Goal: Task Accomplishment & Management: Complete application form

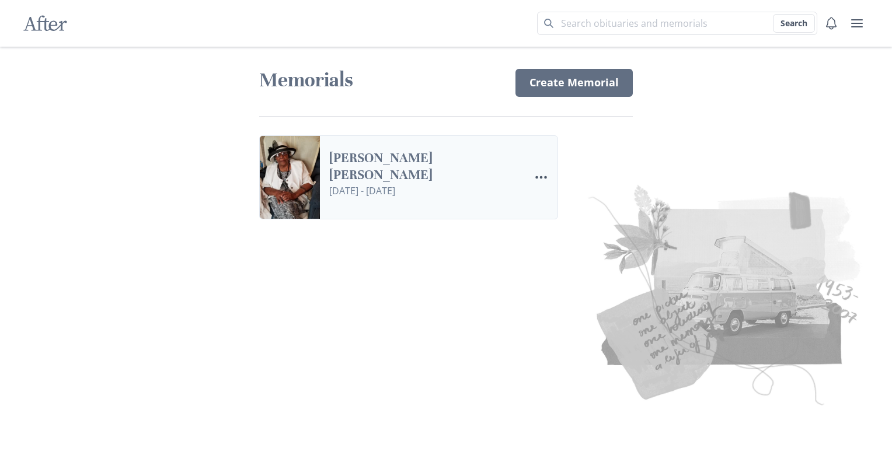
click at [500, 184] on link "[PERSON_NAME] [PERSON_NAME]" at bounding box center [424, 167] width 191 height 34
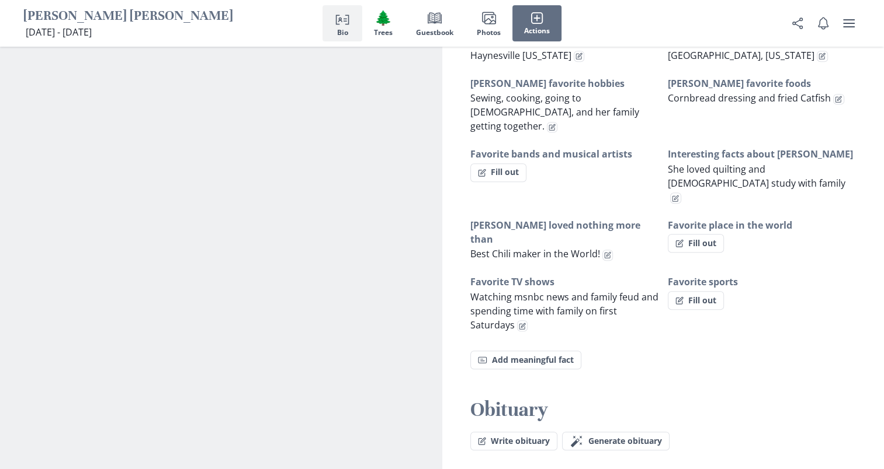
scroll to position [853, 0]
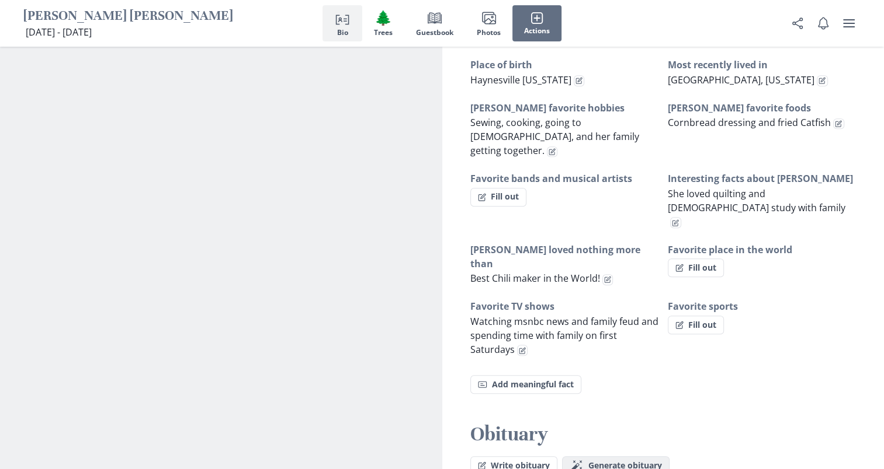
click at [649, 461] on span "Generate obituary" at bounding box center [625, 466] width 74 height 10
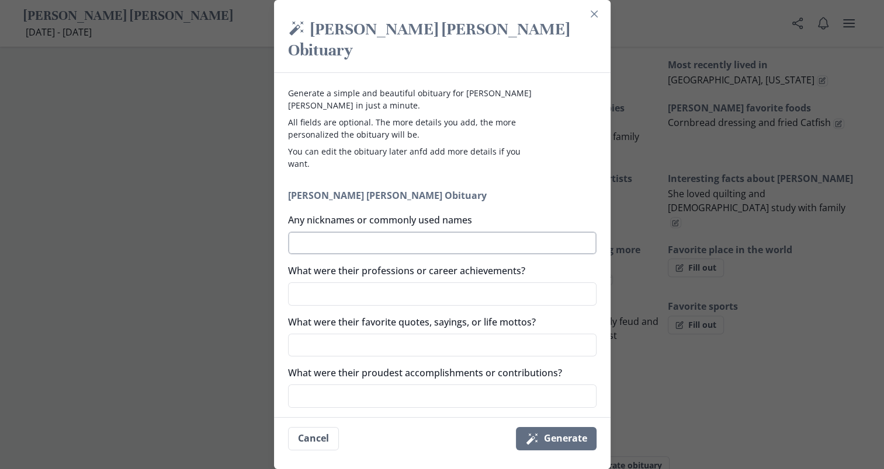
click at [464, 232] on textarea "Any nicknames or commonly used names" at bounding box center [442, 243] width 308 height 23
type textarea "m"
type textarea "x"
type textarea "ma"
type textarea "x"
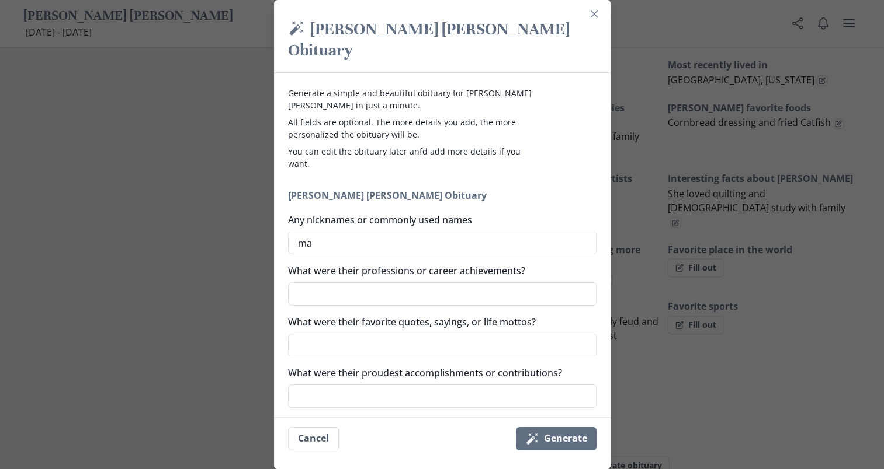
type textarea "mam"
type textarea "x"
type textarea "ma"
type textarea "x"
type textarea "m"
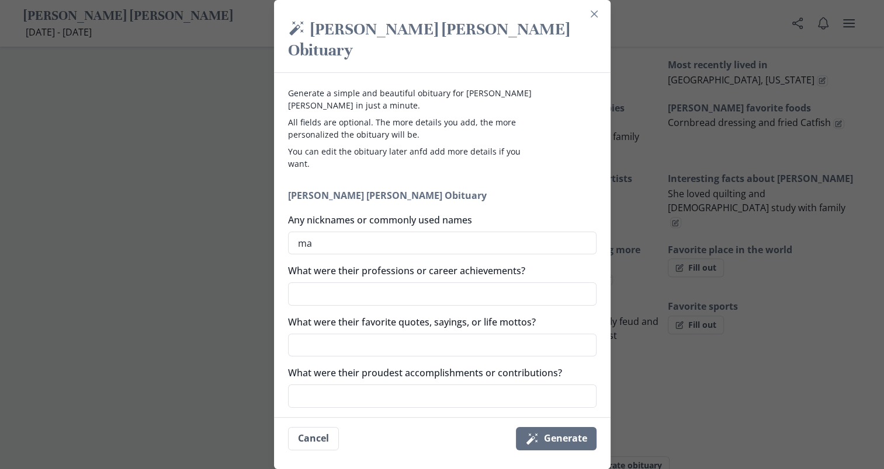
type textarea "x"
type textarea "M"
type textarea "x"
type textarea "Ma"
type textarea "x"
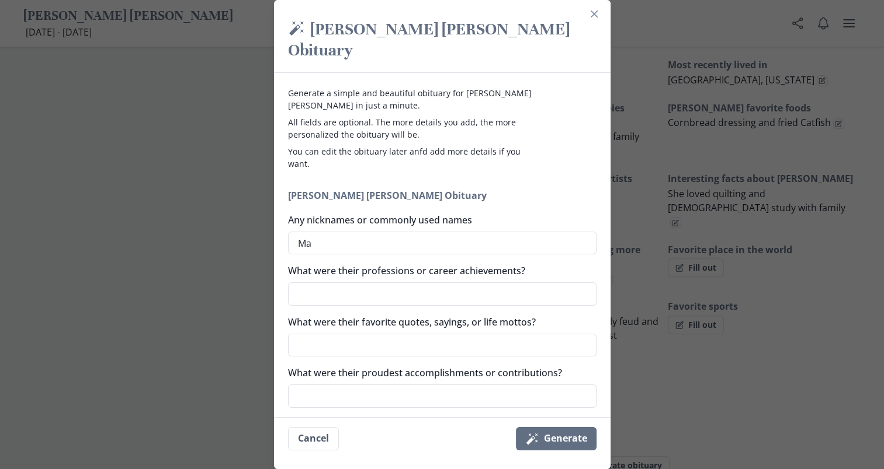
type textarea "Mam"
type textarea "x"
type textarea "Mama"
type textarea "x"
type textarea "Mama,"
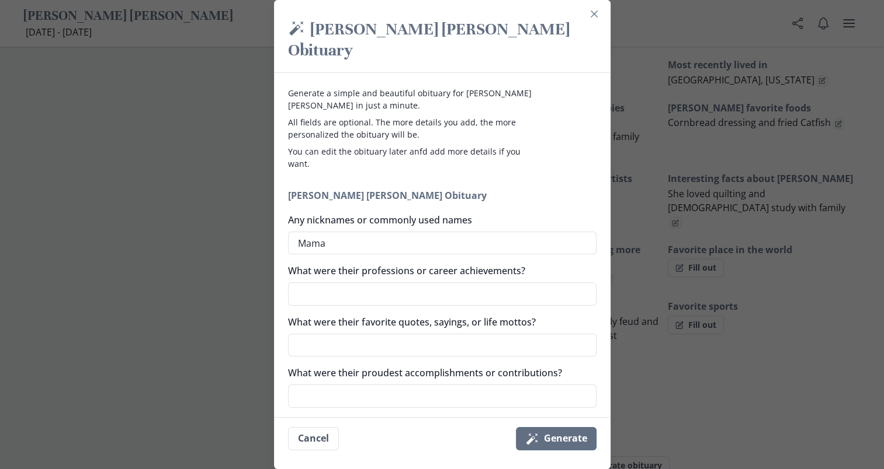
type textarea "x"
type textarea "Mama,"
type textarea "x"
type textarea "Mama, G"
type textarea "x"
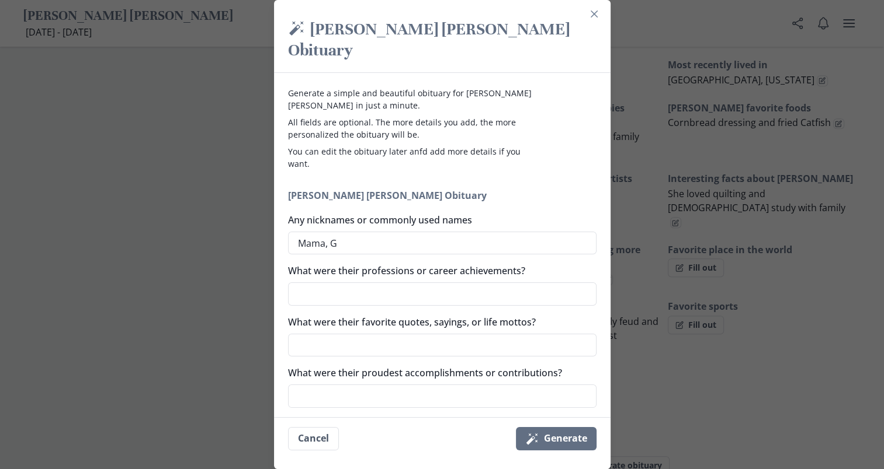
type textarea "Mama, Gr"
type textarea "x"
type textarea "Mama, Gra"
type textarea "x"
type textarea "Mama, Gran"
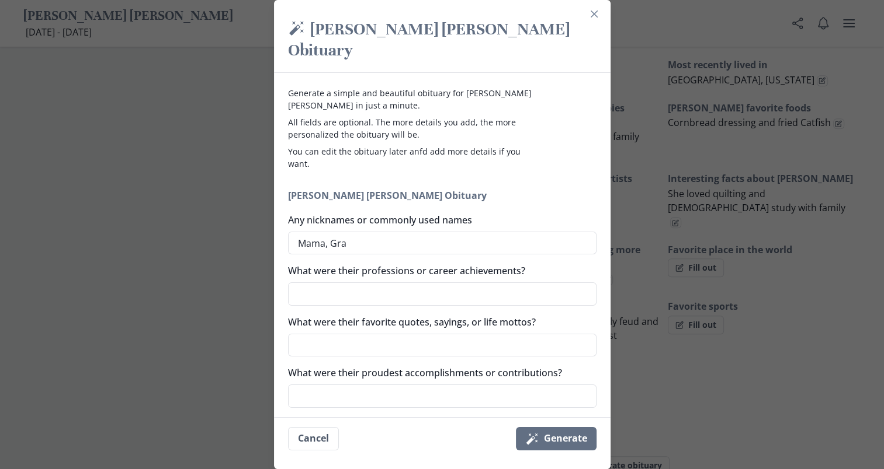
type textarea "x"
type textarea "Mama, Grand"
type textarea "x"
type textarea "Mama, Grandm"
type textarea "x"
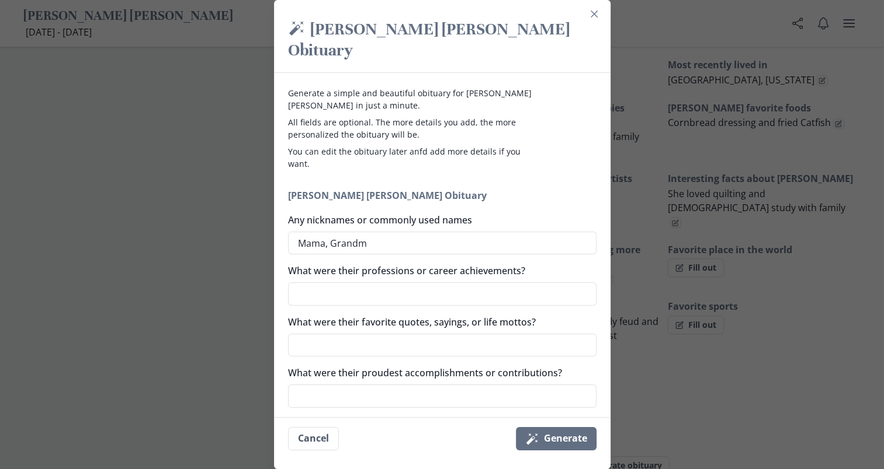
type textarea "Mama, Grandma"
type textarea "x"
type textarea "Mama, Grandma,"
type textarea "x"
type textarea "Mama, Grandma,"
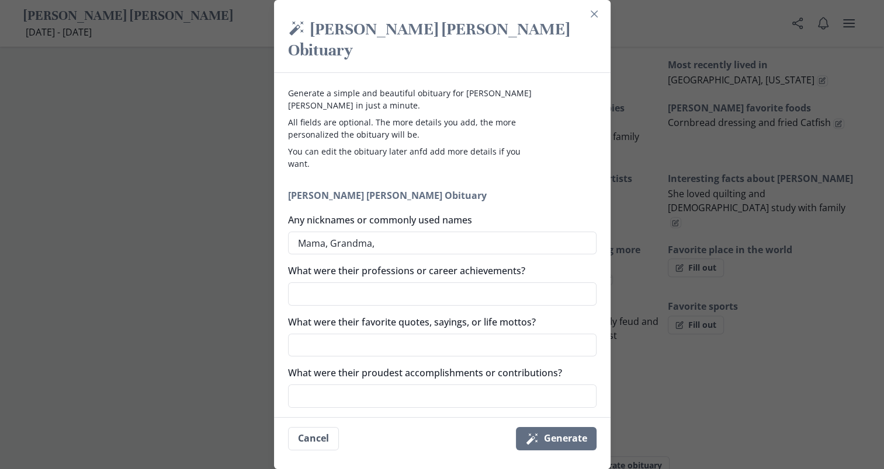
type textarea "x"
type textarea "Mama, Grandma, G"
type textarea "x"
type textarea "Mama, [PERSON_NAME], Gr"
type textarea "x"
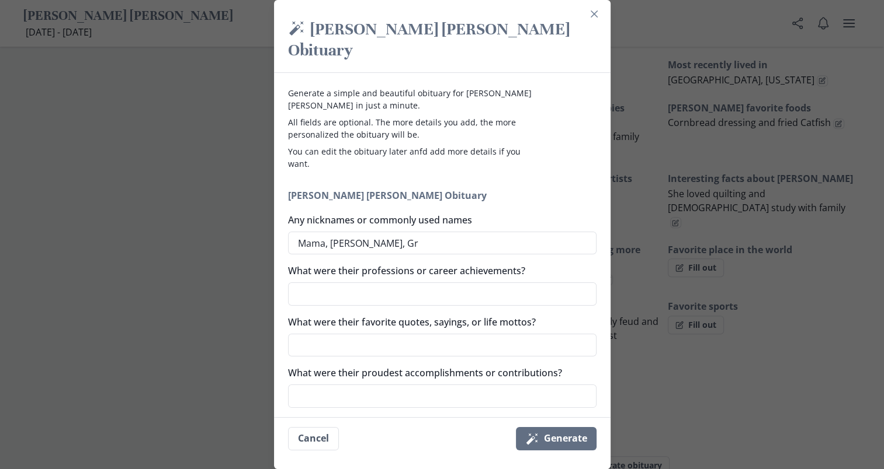
type textarea "Mama, Grandma, Gra"
type textarea "x"
type textarea "Mama, Grandma, Gran"
type textarea "x"
type textarea "Mama, Grandma, Grann"
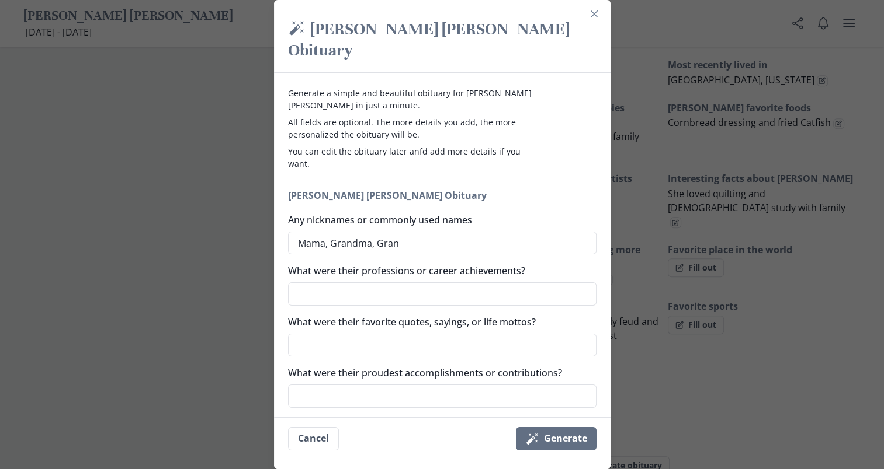
type textarea "x"
type textarea "Mama, Grandma, Granny"
type textarea "x"
type textarea "Mama, Grandma, Granny,"
type textarea "x"
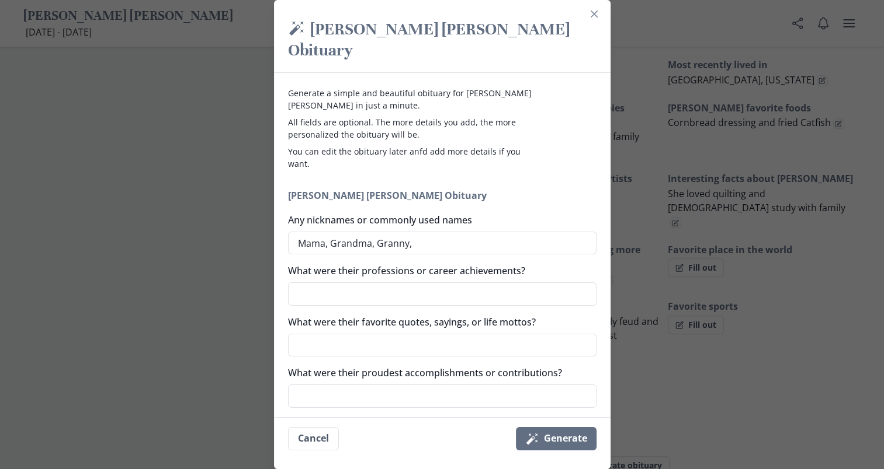
type textarea "Mama, Grandma, Granny,"
type textarea "x"
type textarea "Mama, Grandma, Granny, Q"
type textarea "x"
type textarea "Mama, Grandma, Granny, Qu"
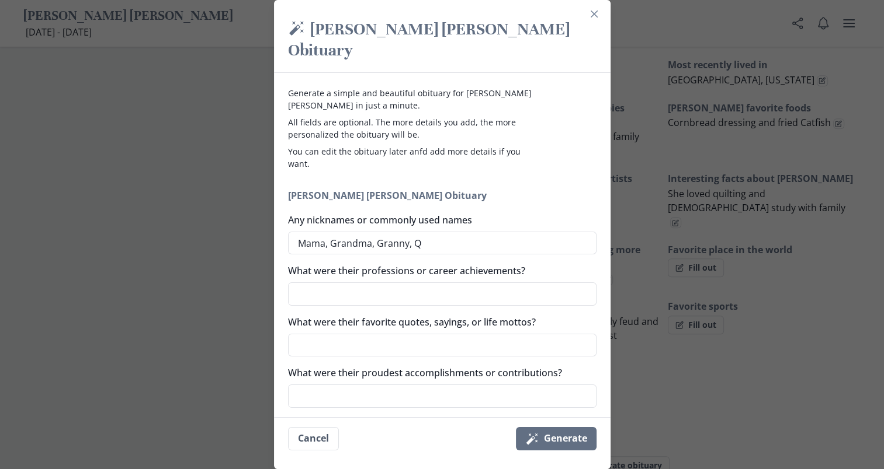
type textarea "x"
type textarea "Mama, Grandma, Granny, Que"
type textarea "x"
type textarea "Mama, Grandma, Granny, Quee"
type textarea "x"
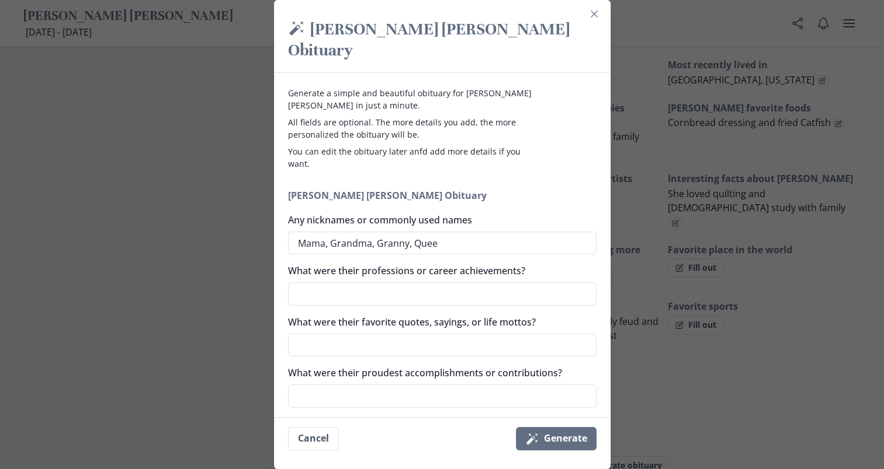
type textarea "Mama, Grandma, Granny, Queen"
type textarea "x"
type textarea "Mama, Grandma, Granny, Queen"
type textarea "x"
type textarea "Mama, Grandma, Granny, Queen o"
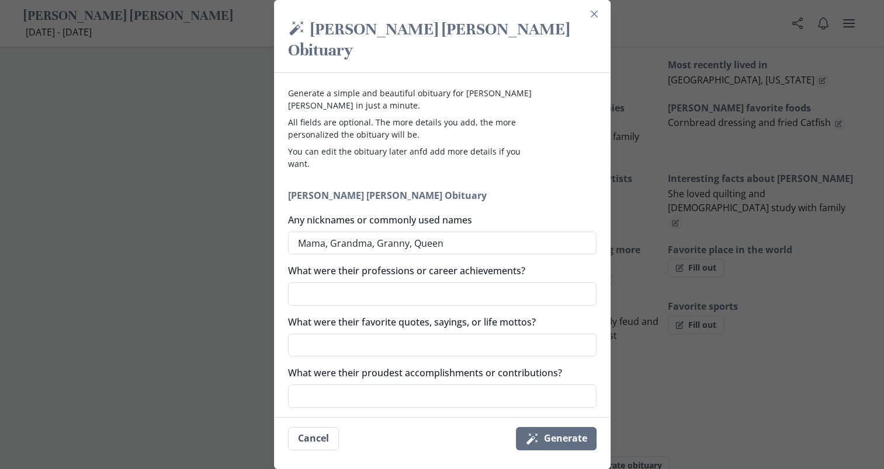
type textarea "x"
type textarea "Mama, Grandma, Granny, Queen of"
type textarea "x"
type textarea "Mama, Grandma, Granny, Queen of"
type textarea "x"
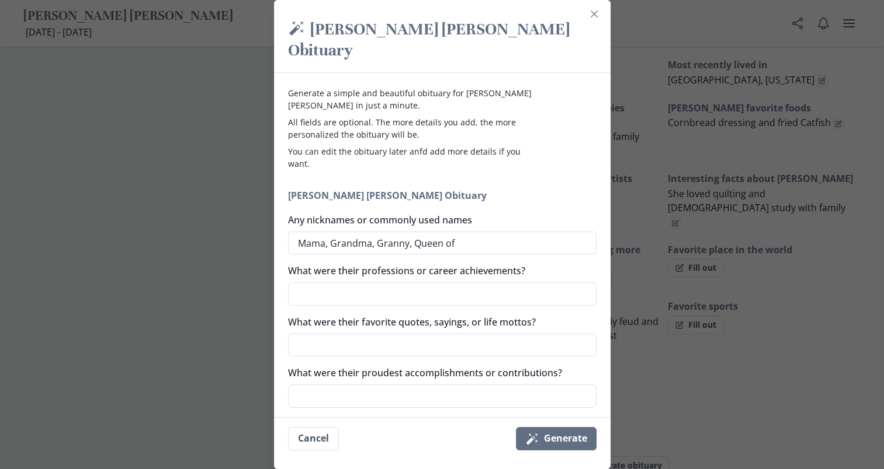
type textarea "Mama, Grandma, Granny, Queen of A"
type textarea "x"
type textarea "Mama, Grandma, Granny, Queen of Av"
type textarea "x"
type textarea "Mama, Grandma, Granny, Queen of Avo"
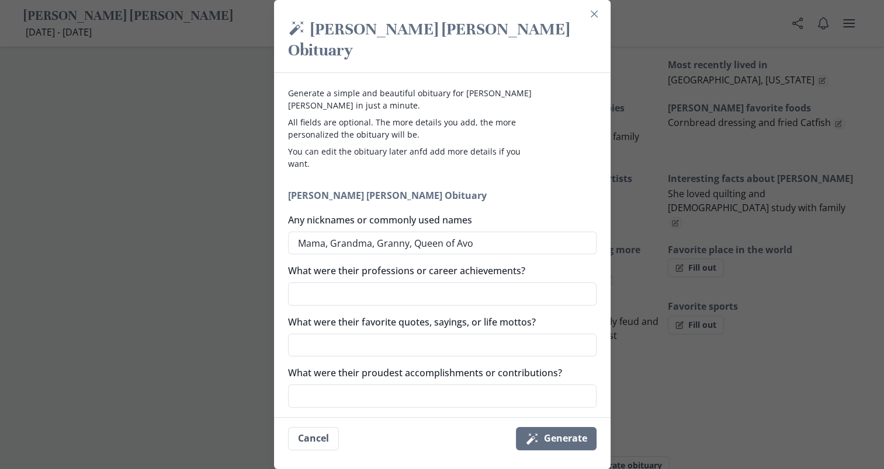
type textarea "x"
type textarea "Mama, Grandma, Granny, Queen of Avon"
type textarea "x"
type textarea "Mama, Grandma, Granny, Queen of Avond"
type textarea "x"
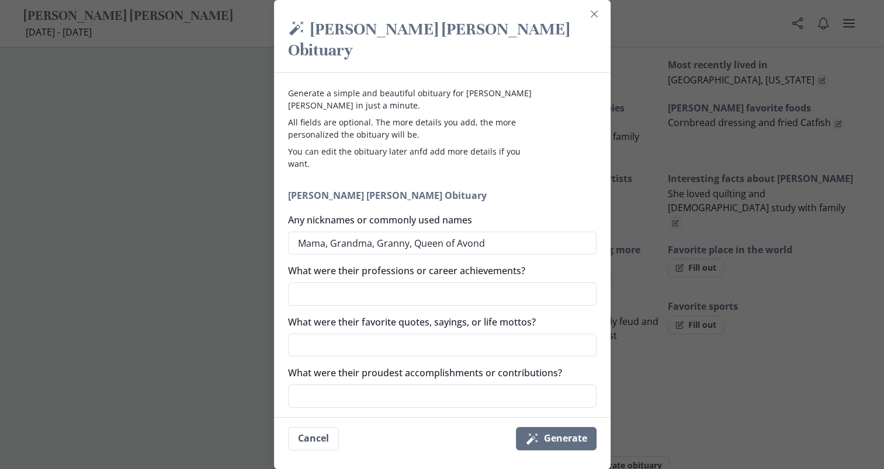
type textarea "Mama, Grandma, Granny, Queen of [PERSON_NAME]"
type textarea "x"
type textarea "Mama, Grandma, Granny, Queen of Avondal"
type textarea "x"
type textarea "Mama, Grandma, Granny, Queen of Avondale"
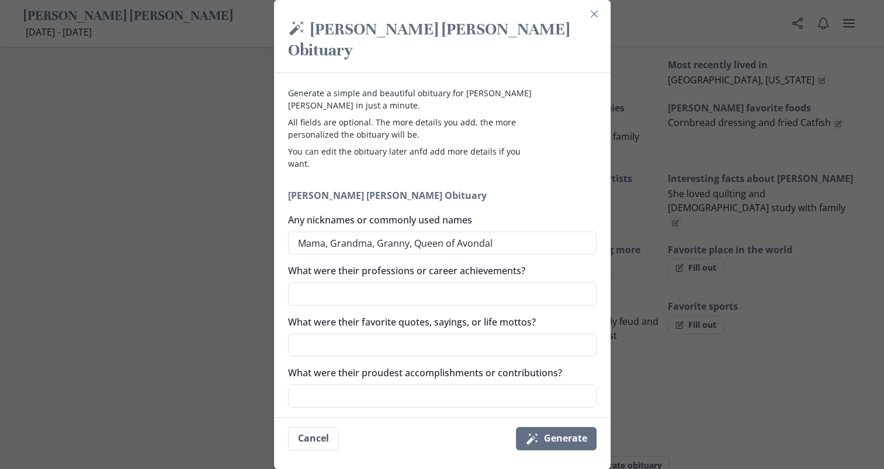
type textarea "x"
click at [413, 232] on textarea "Mama, Grandma, Granny, Queen of Avondale" at bounding box center [442, 243] width 308 height 23
type textarea "Mama, Grandma, Granny, TQueen of [GEOGRAPHIC_DATA]"
type textarea "x"
type textarea "Mama, Grandma, Granny, ThQueen of [GEOGRAPHIC_DATA]"
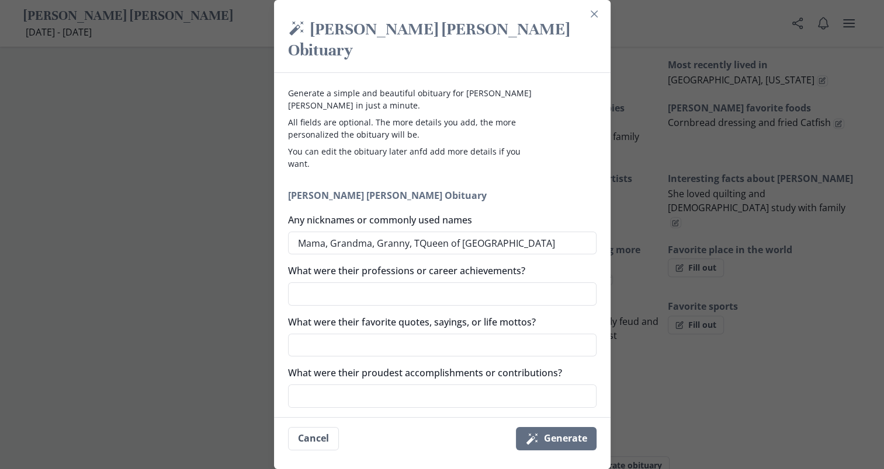
type textarea "x"
type textarea "Mama, Grandma, Granny, TheQueen of [GEOGRAPHIC_DATA]"
type textarea "x"
type textarea "Mama, Grandma, Granny, The Queen of Avondale"
type textarea "x"
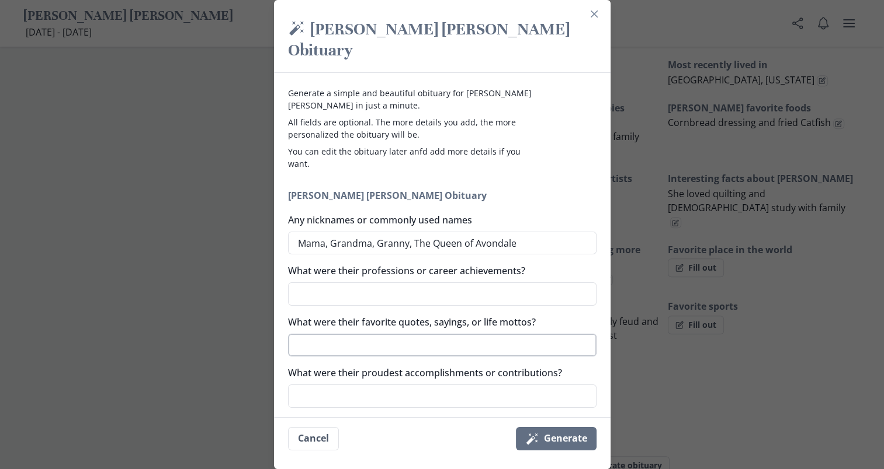
type textarea "Mama, Grandma, Granny, The Queen of Avondale"
type textarea "x"
drag, startPoint x: 413, startPoint y: 334, endPoint x: 420, endPoint y: 339, distance: 8.4
type textarea "a"
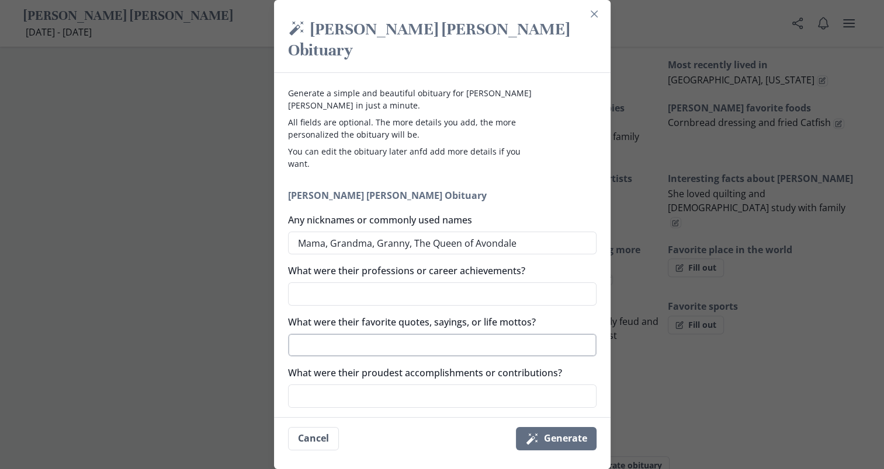
type textarea "x"
type textarea "as"
type textarea "x"
type textarea "a"
type textarea "x"
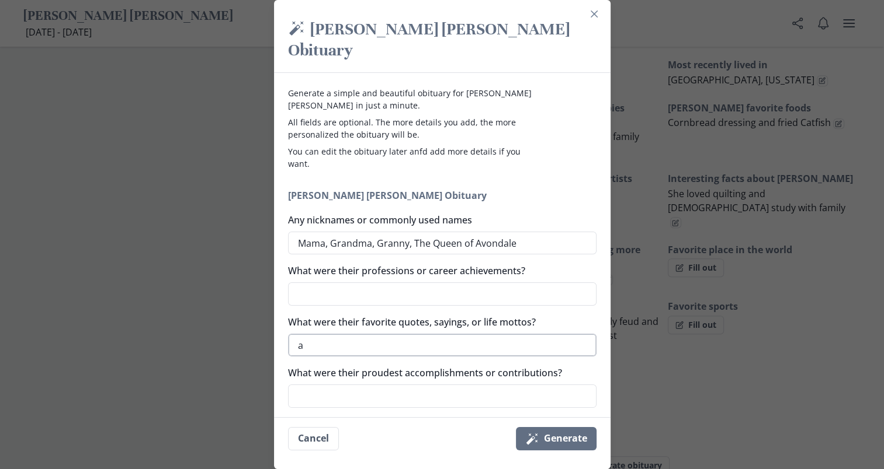
type textarea "x"
type textarea "A"
type textarea "x"
type textarea "As"
type textarea "x"
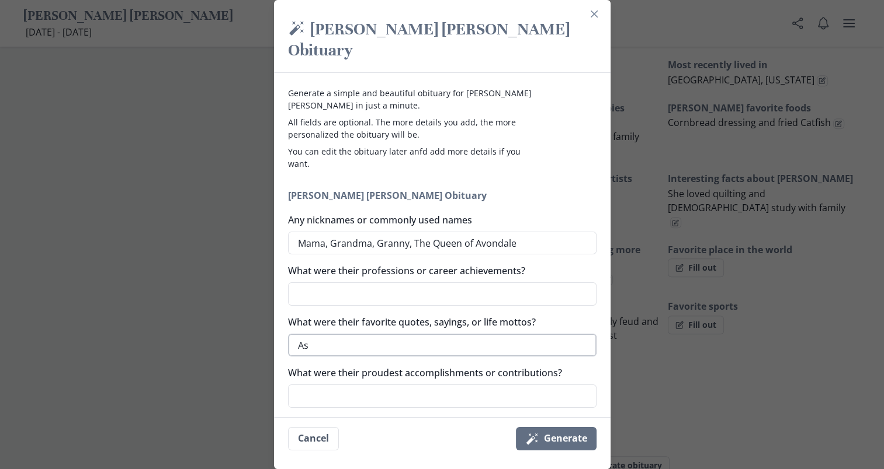
type textarea "As"
type textarea "x"
type textarea "As f"
type textarea "x"
type textarea "As fo"
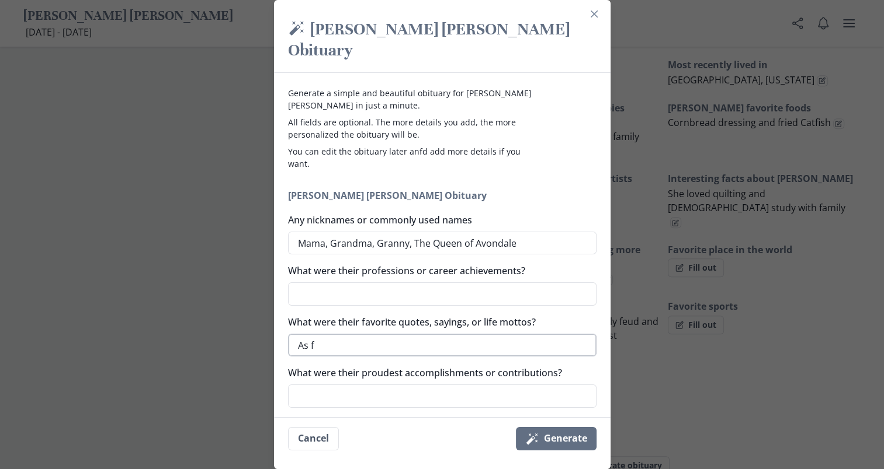
type textarea "x"
type textarea "As for"
type textarea "x"
type textarea "As for"
type textarea "x"
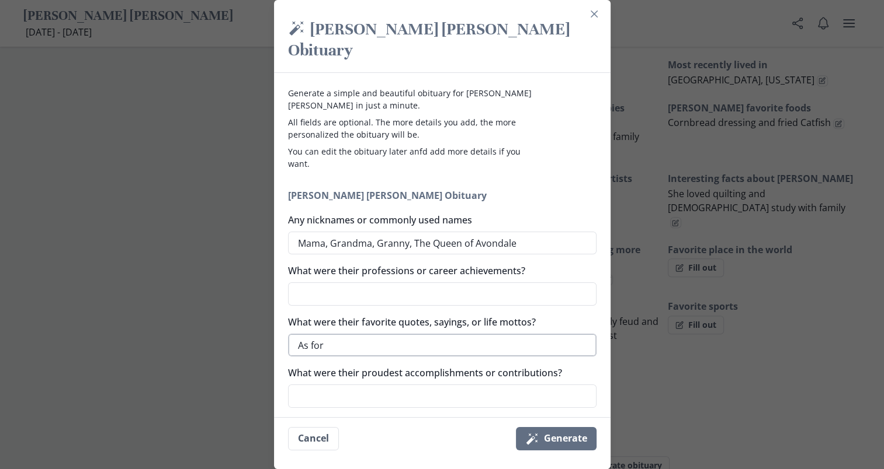
type textarea "As for m"
type textarea "x"
type textarea "As for me"
type textarea "x"
type textarea "As for me"
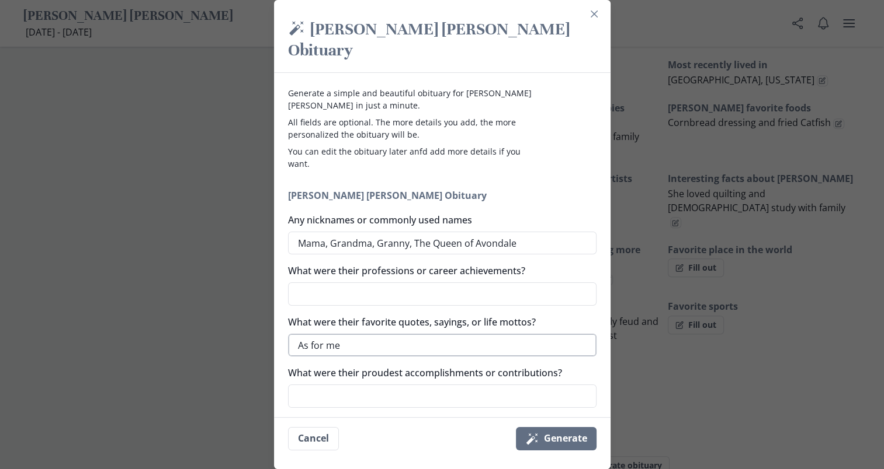
type textarea "x"
type textarea "As for me a"
type textarea "x"
type textarea "As for me an"
type textarea "x"
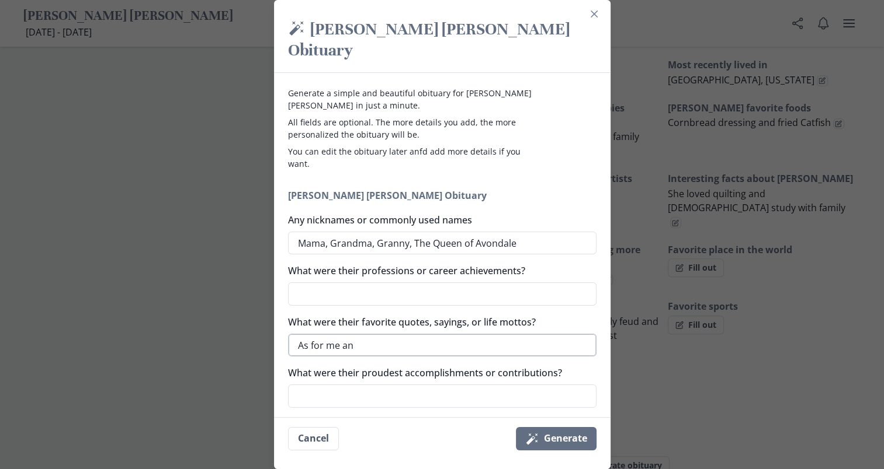
type textarea "As for me and"
type textarea "x"
type textarea "As for me and"
type textarea "x"
type textarea "As for me and m"
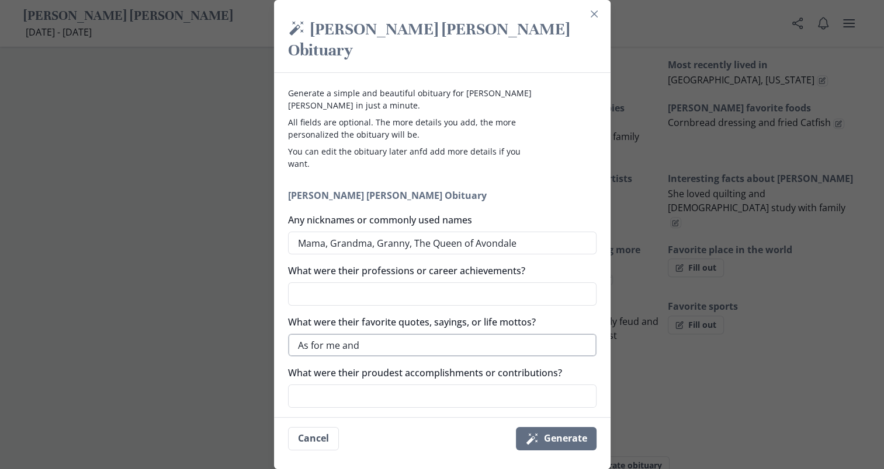
type textarea "x"
type textarea "As for me and my"
type textarea "x"
type textarea "As for me and my"
type textarea "x"
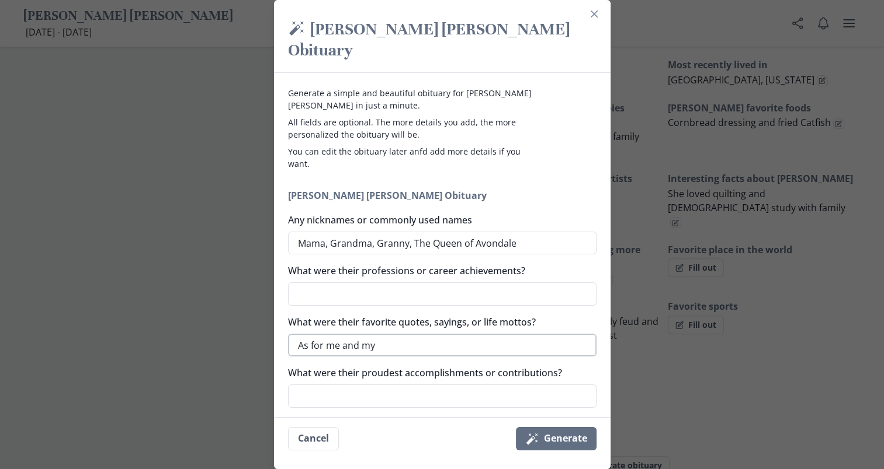
type textarea "As for me and my h"
type textarea "x"
type textarea "As for me and my ho"
type textarea "x"
type textarea "As for me and my hou"
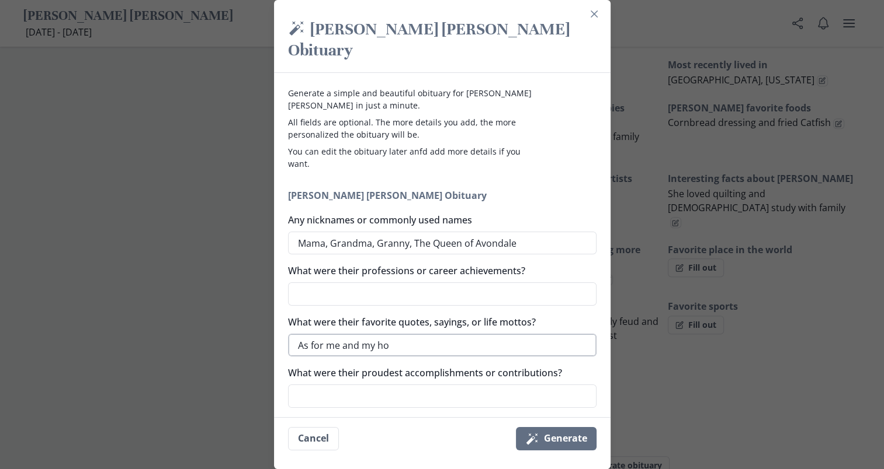
type textarea "x"
type textarea "As for me and my hous"
type textarea "x"
type textarea "As for me and my house"
type textarea "x"
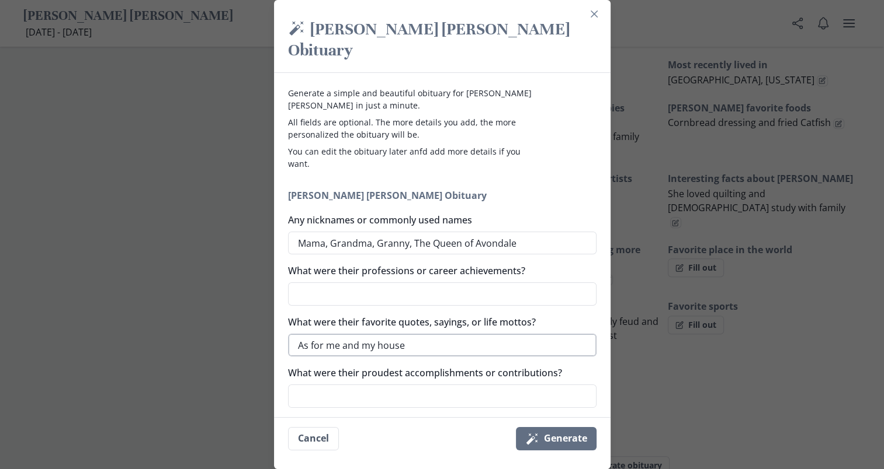
type textarea "As for me and my house"
type textarea "x"
type textarea "As for me and my house w"
type textarea "x"
type textarea "As for me and my house we"
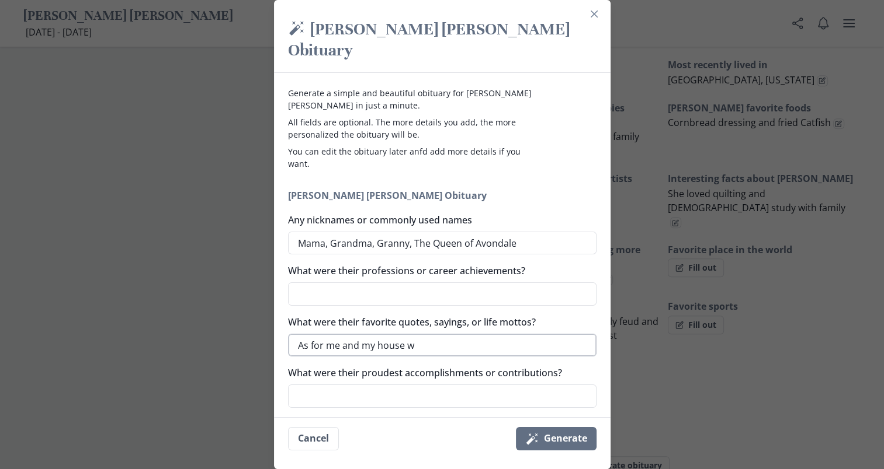
type textarea "x"
type textarea "As for me and my house we"
type textarea "x"
type textarea "As for me and my house we w"
type textarea "x"
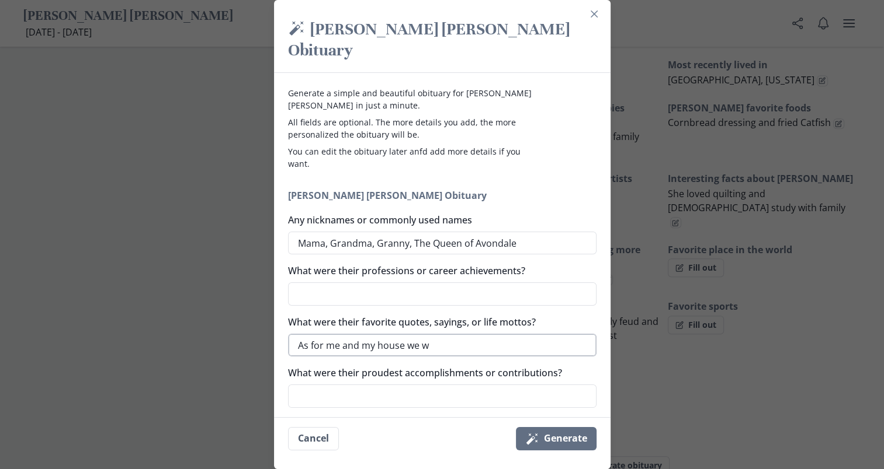
type textarea "As for me and my house we wi"
type textarea "x"
type textarea "As for me and my house we wil"
type textarea "x"
type textarea "As for me and my house we will"
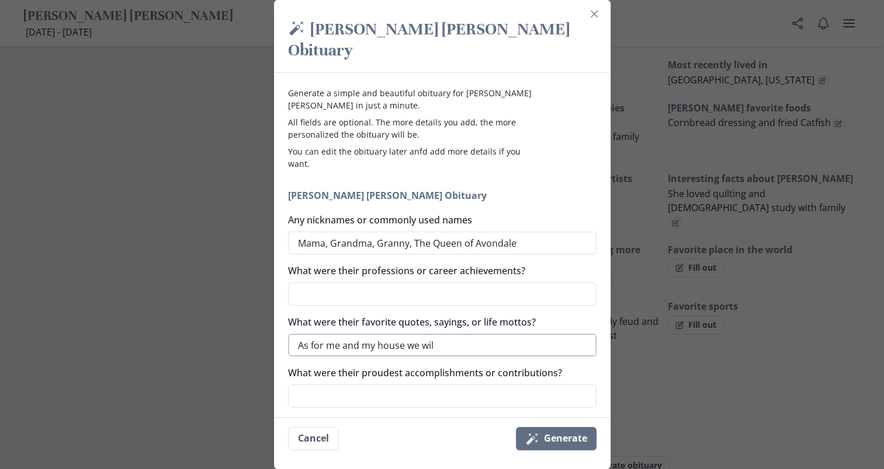
type textarea "x"
type textarea "As for me and my house we will"
type textarea "x"
type textarea "As for me and my house we will s"
type textarea "x"
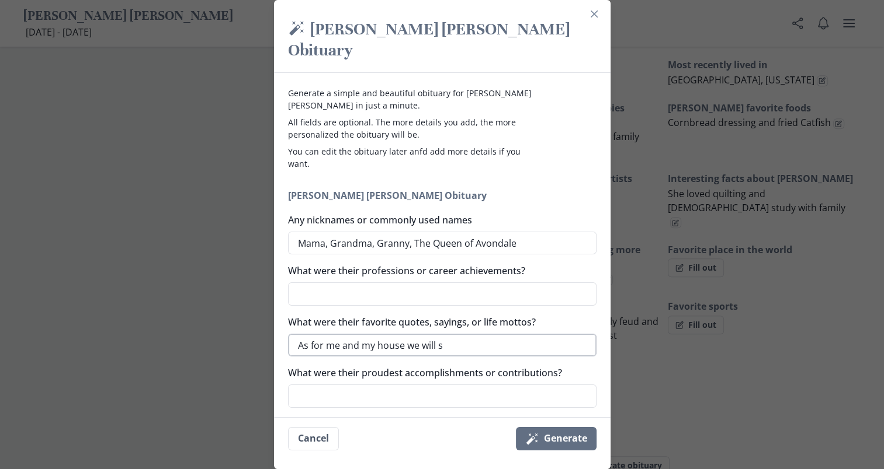
type textarea "As for me and my house we will se"
type textarea "x"
type textarea "As for me and my house we will ser"
type textarea "x"
type textarea "As for me and my house we will serv"
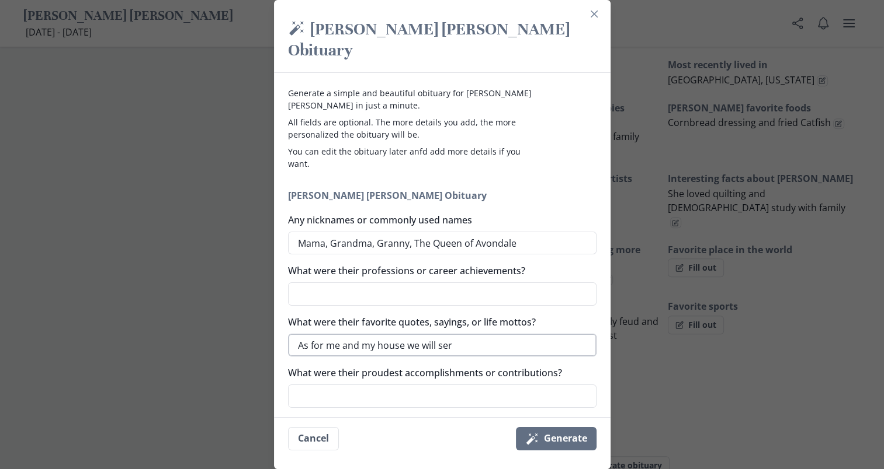
type textarea "x"
type textarea "As for me and my house we will serve"
type textarea "x"
type textarea "As for me and my house we will serve"
type textarea "x"
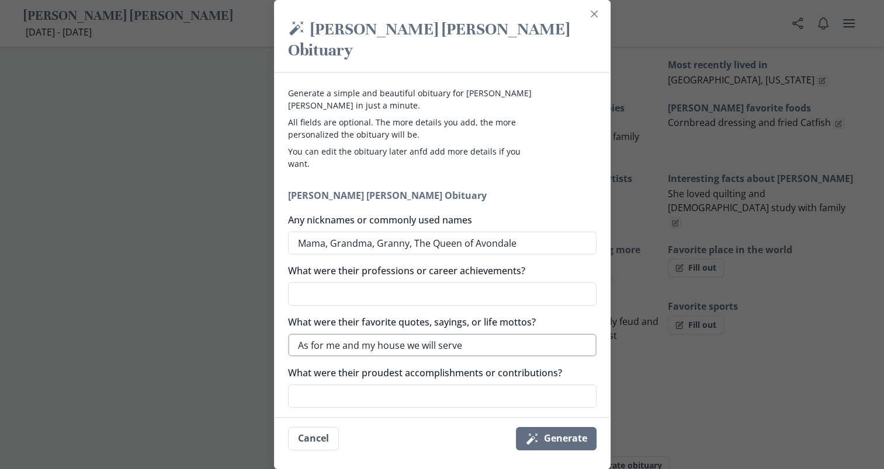
type textarea "As for me and my house we will serve t"
type textarea "x"
type textarea "As for me and my house we will serve th"
type textarea "x"
type textarea "As for me and my house we will serve the"
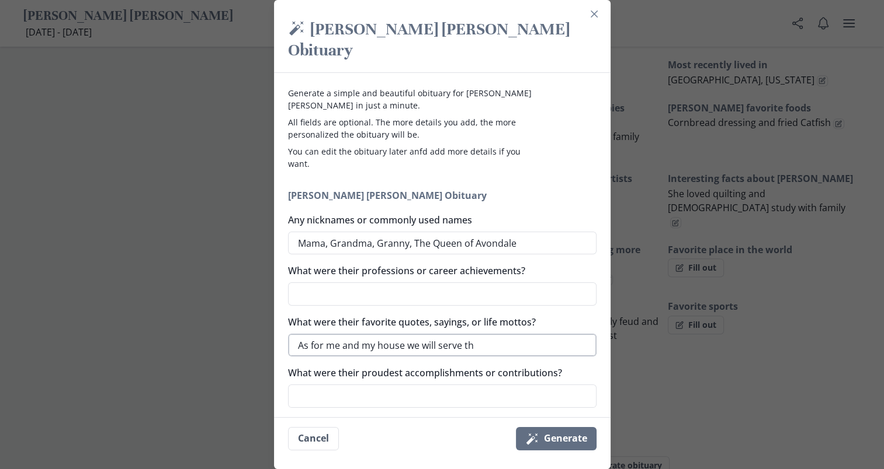
type textarea "x"
type textarea "As for me and my house we will serve the"
type textarea "x"
type textarea "As for me and my house we will serve the L"
type textarea "x"
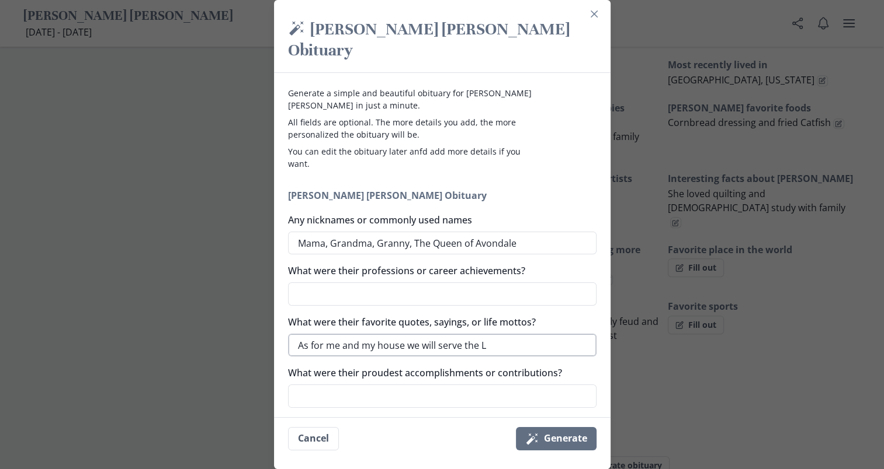
type textarea "As for me and my house we will serve the Lo"
type textarea "x"
type textarea "As for me and my house we will serve the Lor"
type textarea "x"
type textarea "As for me and my house we will serve the Lord"
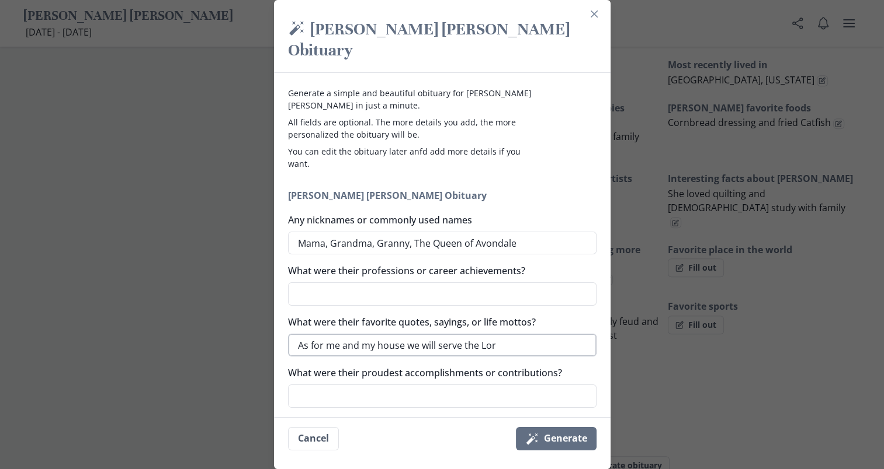
type textarea "x"
type textarea "As for me and my house we will serve the Lord"
type textarea "x"
click at [505, 334] on textarea "As for me and my house we will serve the [PERSON_NAME][DEMOGRAPHIC_DATA]:15" at bounding box center [442, 345] width 308 height 23
click at [306, 334] on textarea "As for me and my house we will serve the Lord" [PERSON_NAME] 24:15" at bounding box center [442, 345] width 308 height 23
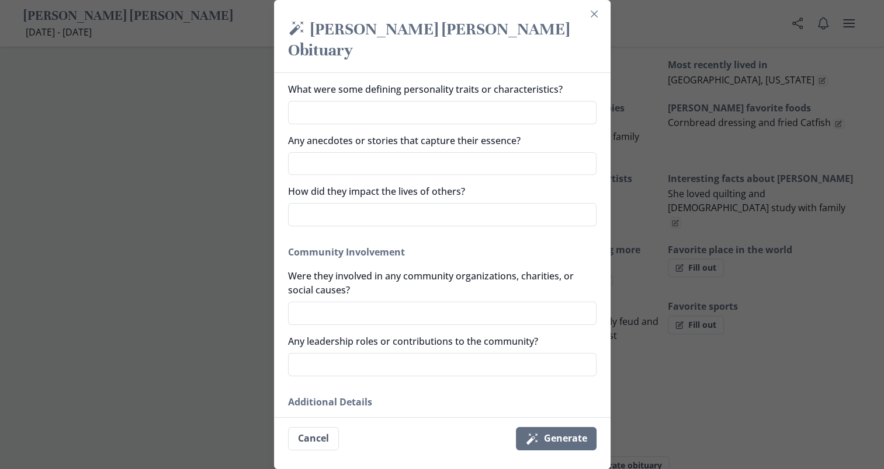
scroll to position [600, 0]
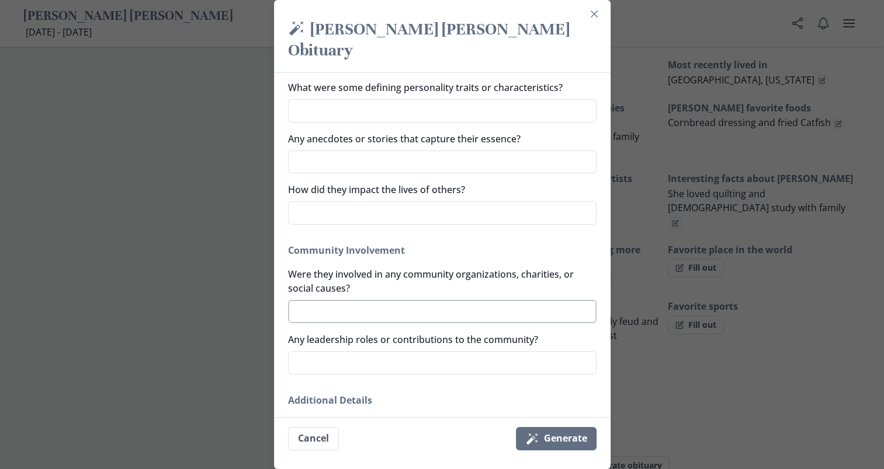
click at [459, 300] on textarea "Were they involved in any community organizations, charities, or social causes?" at bounding box center [442, 311] width 308 height 23
drag, startPoint x: 519, startPoint y: 290, endPoint x: 469, endPoint y: 274, distance: 51.5
click at [469, 274] on label "Were they involved in any community organizations, charities, or social causes?" at bounding box center [438, 281] width 301 height 28
click at [469, 300] on textarea "Were they involved in any community organizations, charities, or social causes?" at bounding box center [442, 311] width 308 height 23
click at [474, 300] on textarea "Were they involved in any community organizations, charities, or social causes?" at bounding box center [442, 311] width 308 height 23
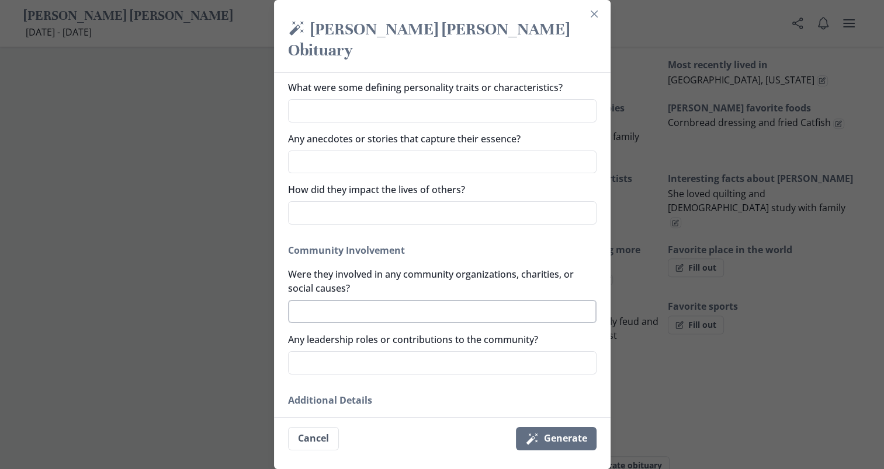
drag, startPoint x: 473, startPoint y: 291, endPoint x: 448, endPoint y: 290, distance: 24.6
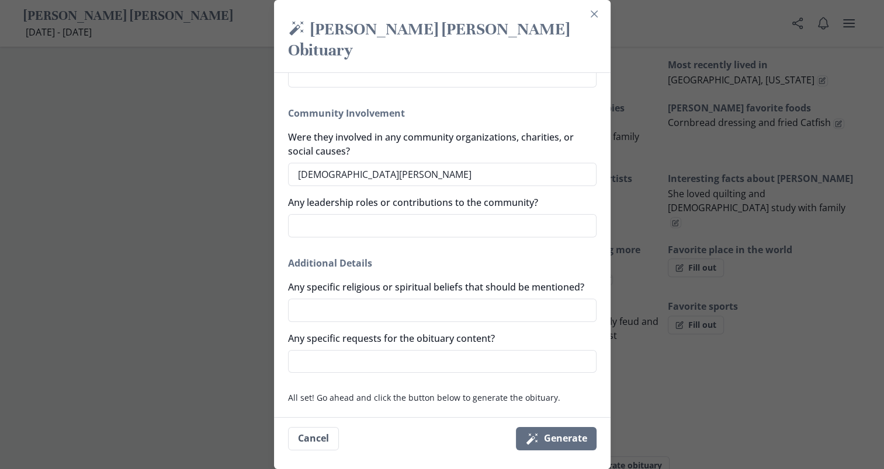
scroll to position [740, 0]
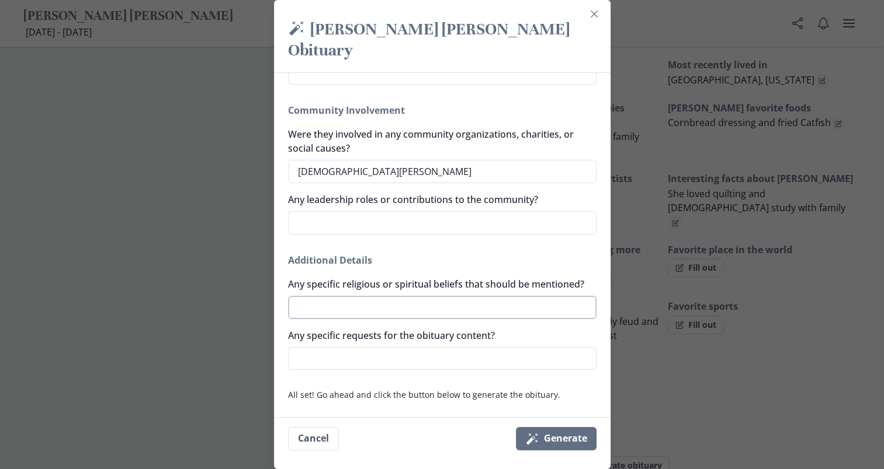
click at [504, 301] on textarea "Any specific religious or spiritual beliefs that should be mentioned?" at bounding box center [442, 307] width 308 height 23
click at [558, 439] on button "Magic wand Generate" at bounding box center [556, 438] width 81 height 23
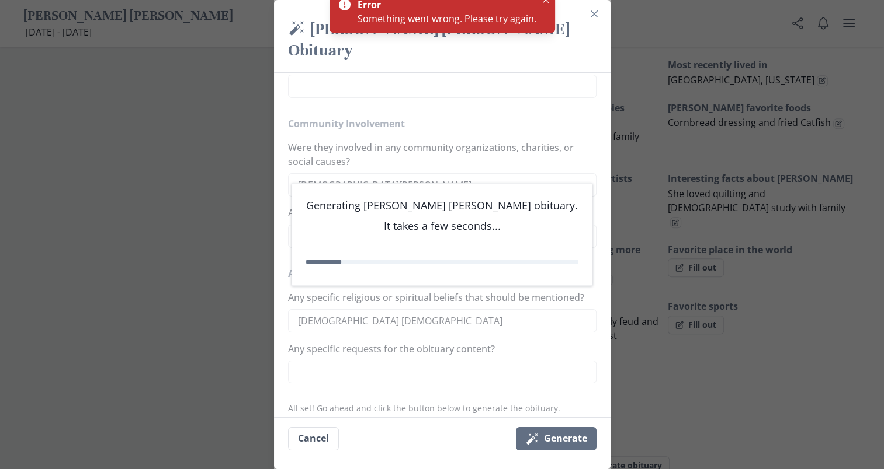
scroll to position [735, 0]
